Goal: Register for event/course

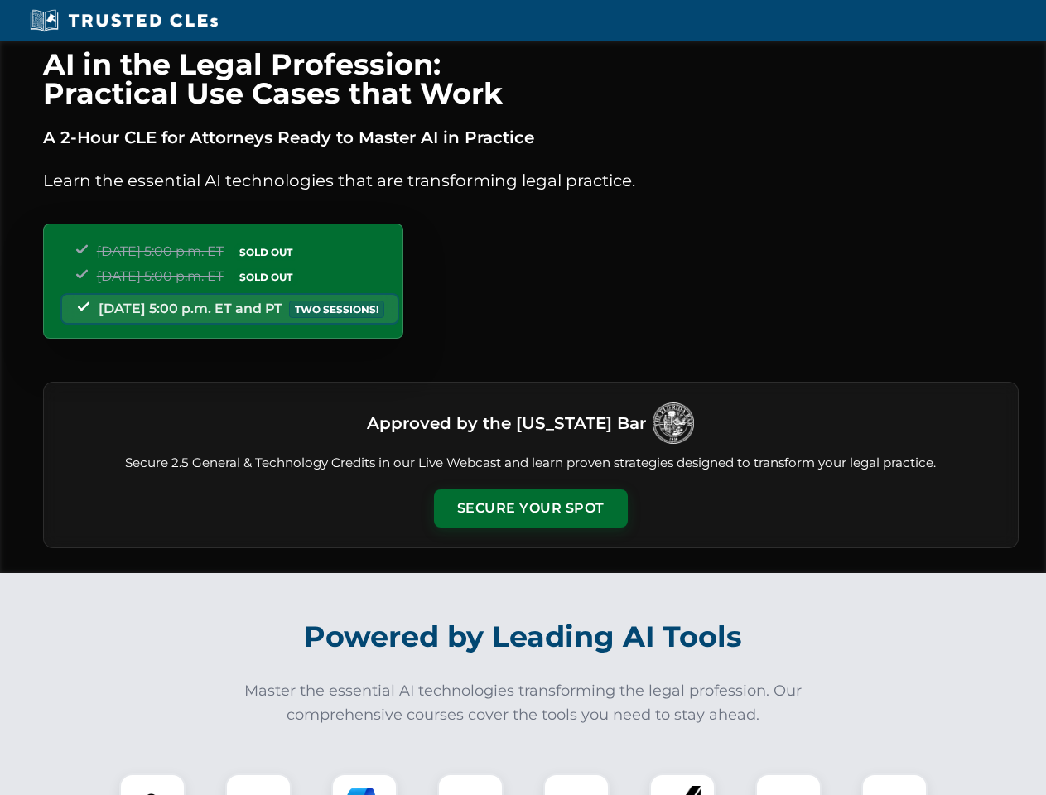
click at [530, 508] on button "Secure Your Spot" at bounding box center [531, 508] width 194 height 38
click at [152, 784] on img at bounding box center [152, 807] width 48 height 48
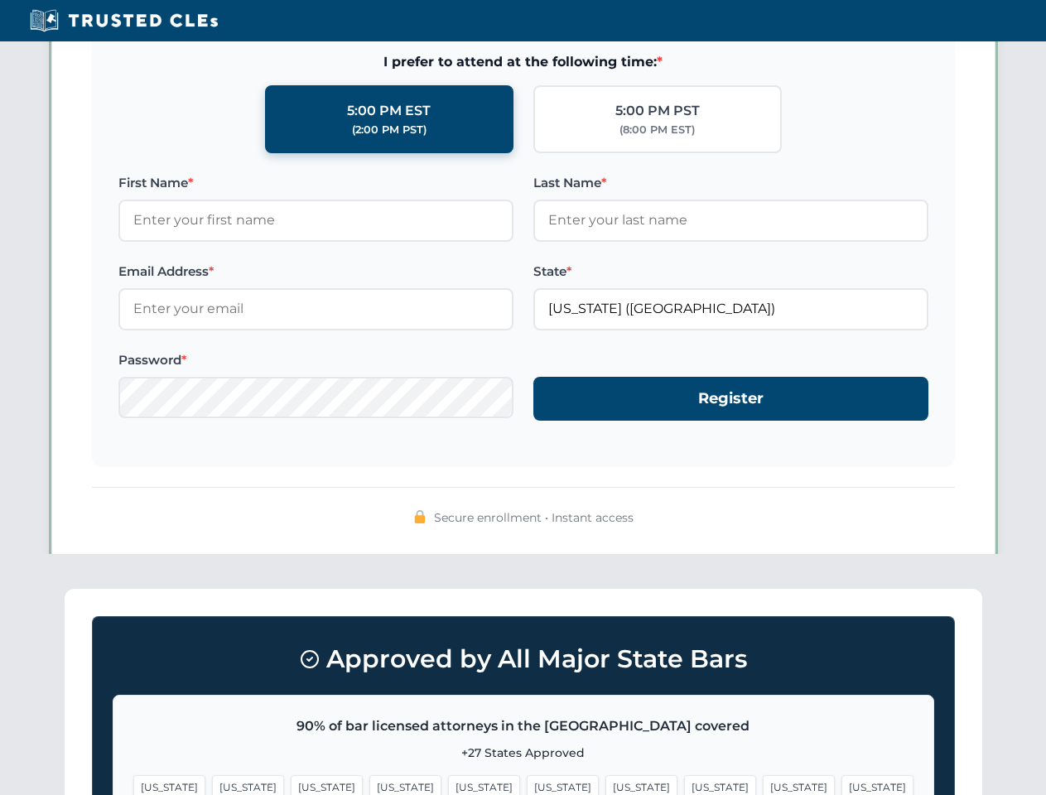
click at [605, 784] on span "[US_STATE]" at bounding box center [641, 787] width 72 height 24
click at [763, 784] on span "[US_STATE]" at bounding box center [799, 787] width 72 height 24
